Goal: Information Seeking & Learning: Learn about a topic

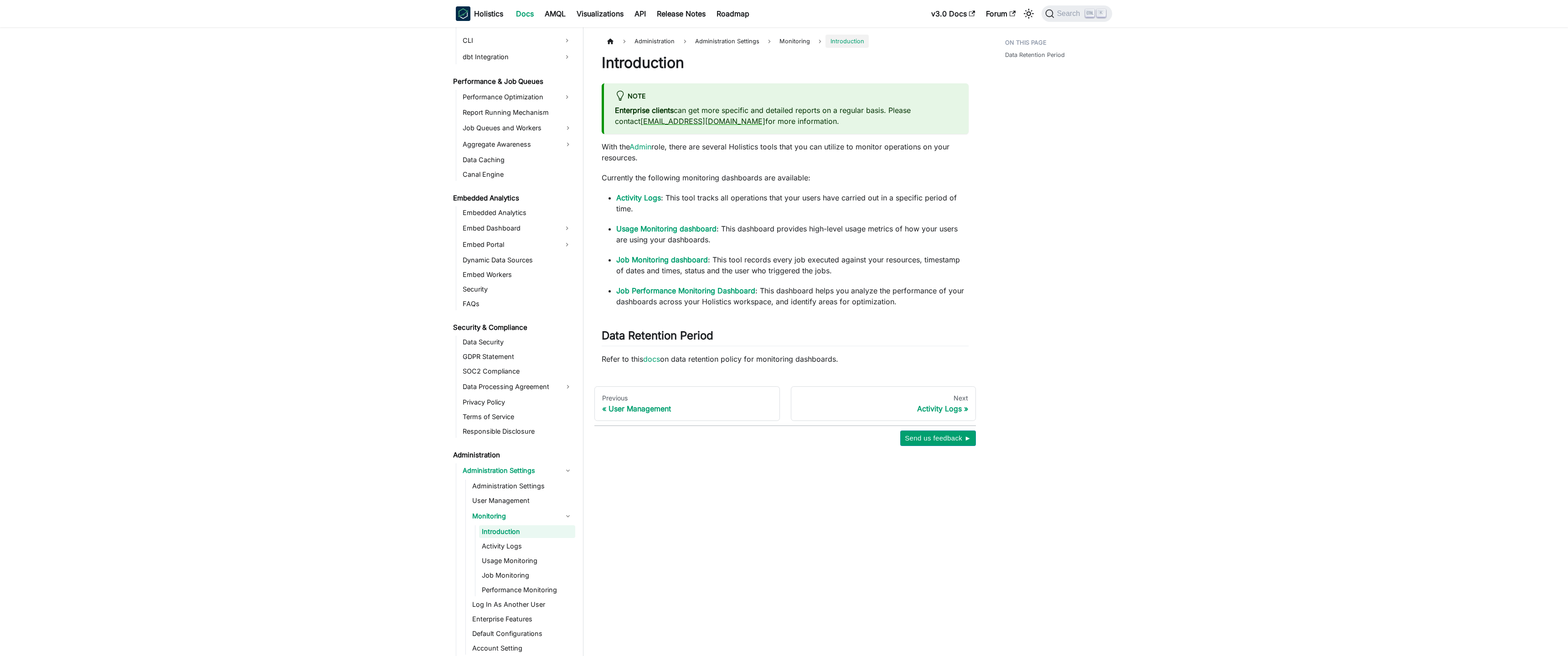
scroll to position [766, 0]
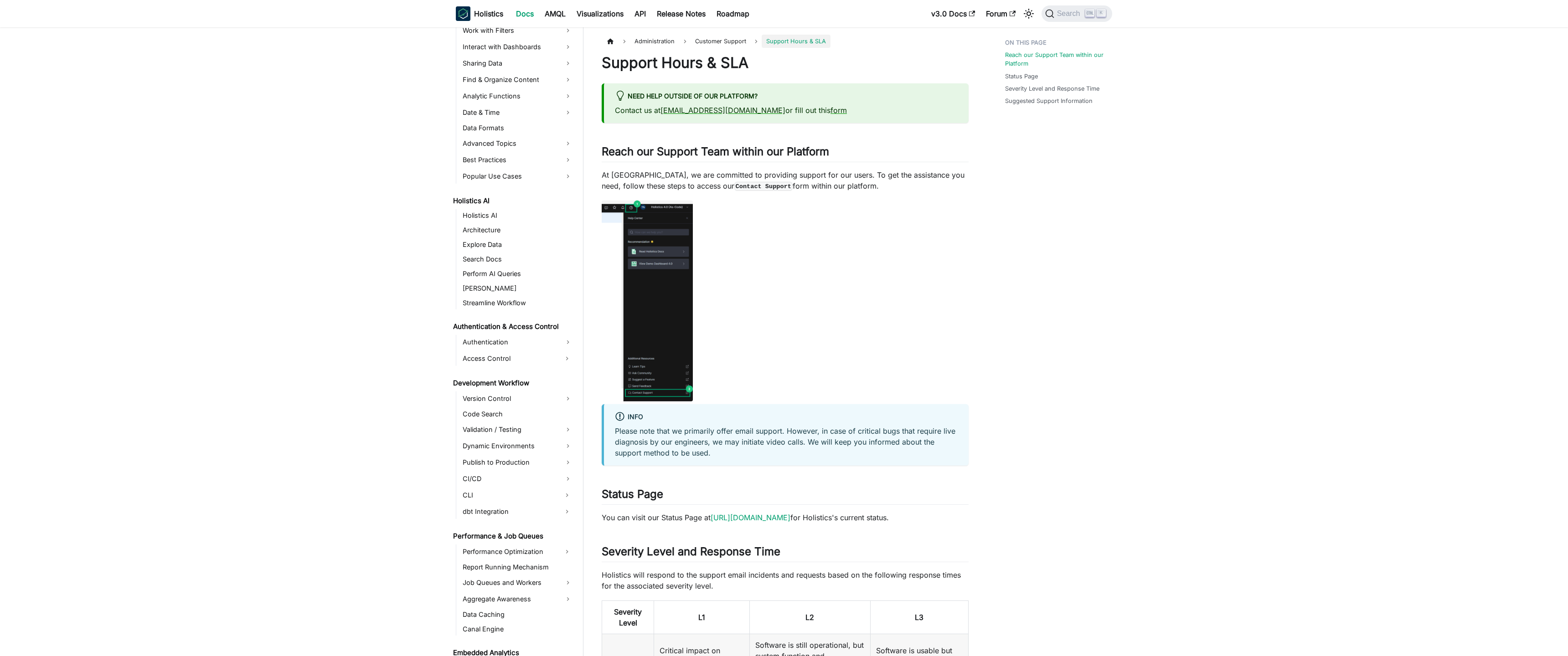
scroll to position [753, 0]
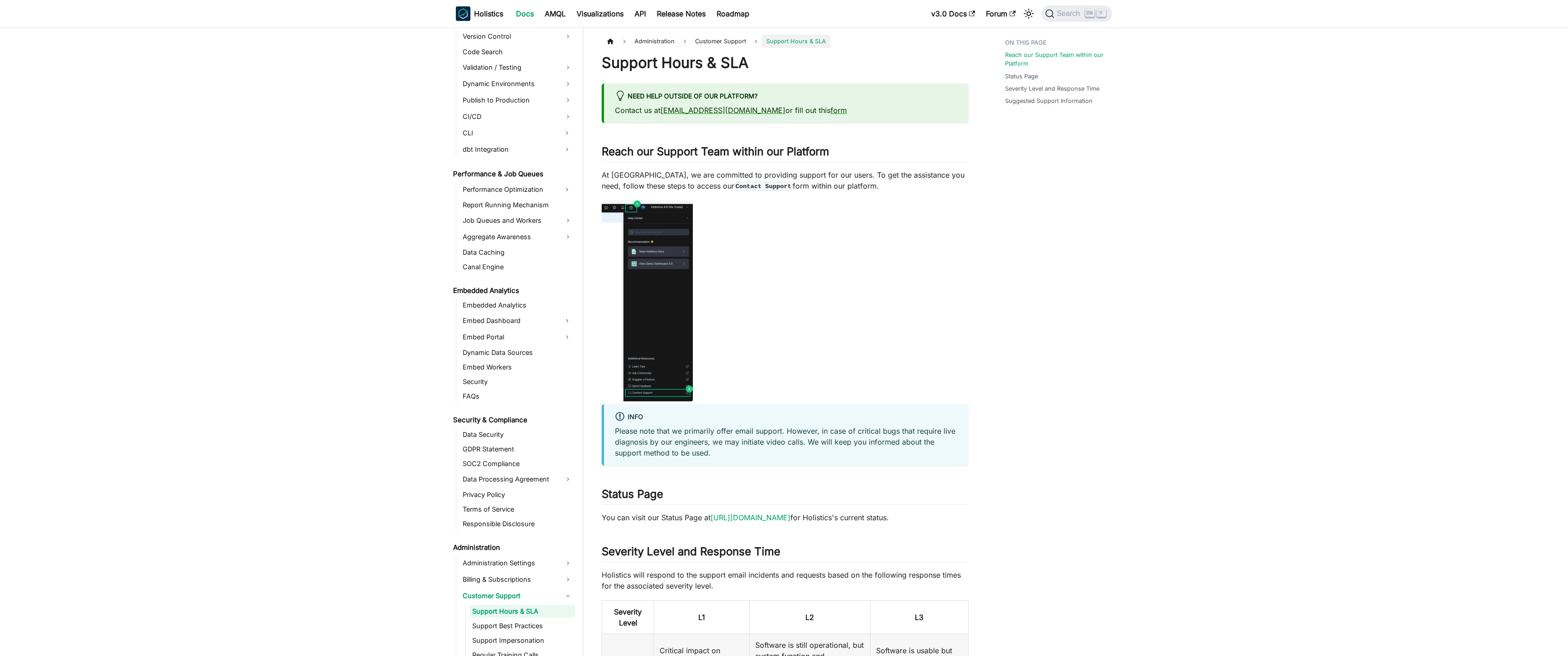
scroll to position [753, 0]
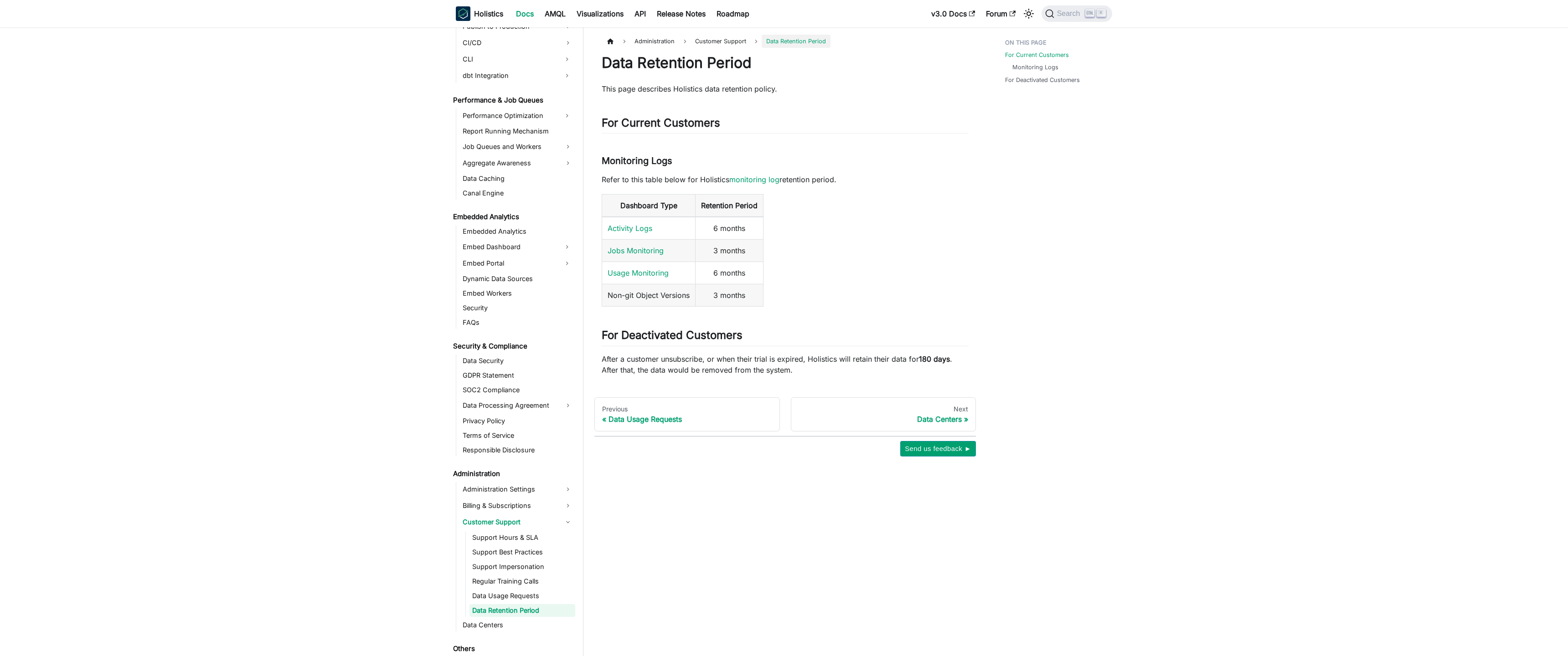
scroll to position [775, 0]
